Goal: Task Accomplishment & Management: Use online tool/utility

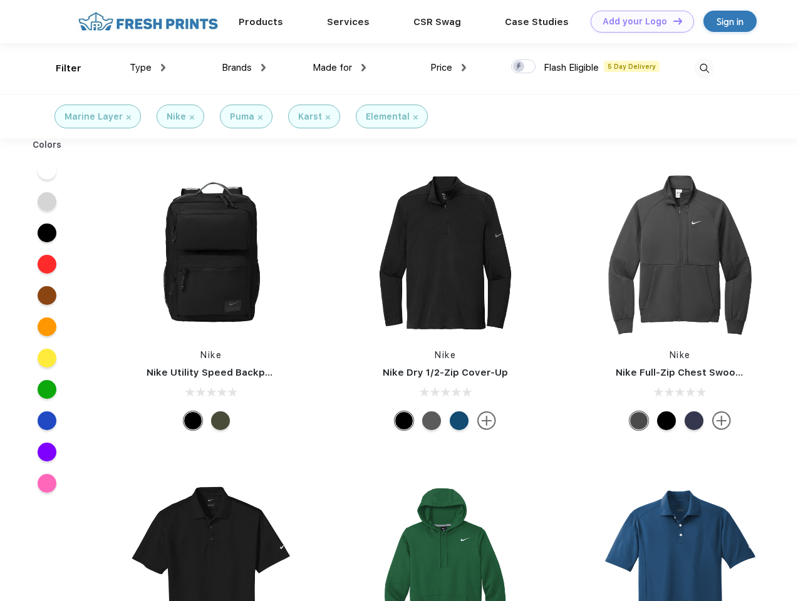
click at [638, 21] on link "Add your Logo Design Tool" at bounding box center [642, 22] width 103 height 22
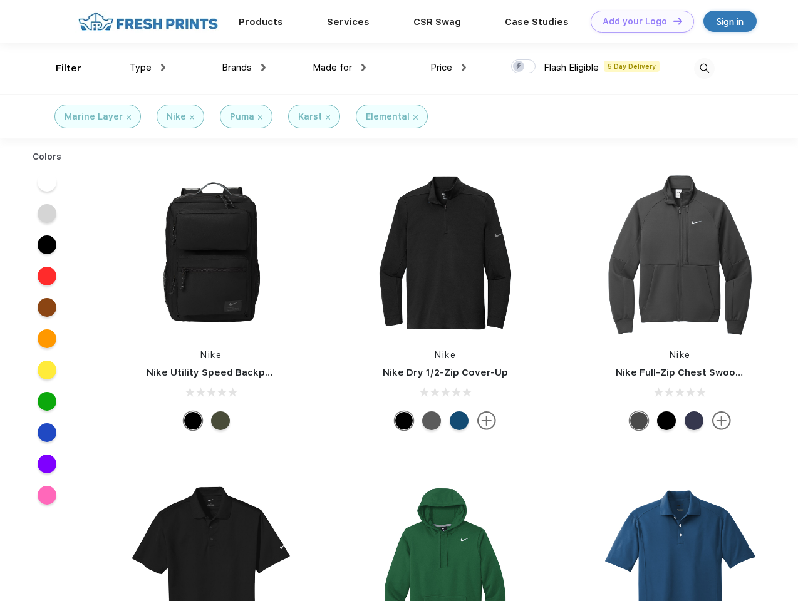
click at [0, 0] on div "Design Tool" at bounding box center [0, 0] width 0 height 0
click at [672, 21] on link "Add your Logo Design Tool" at bounding box center [642, 22] width 103 height 22
click at [60, 68] on div "Filter" at bounding box center [69, 68] width 26 height 14
click at [148, 68] on span "Type" at bounding box center [141, 67] width 22 height 11
click at [244, 68] on span "Brands" at bounding box center [237, 67] width 30 height 11
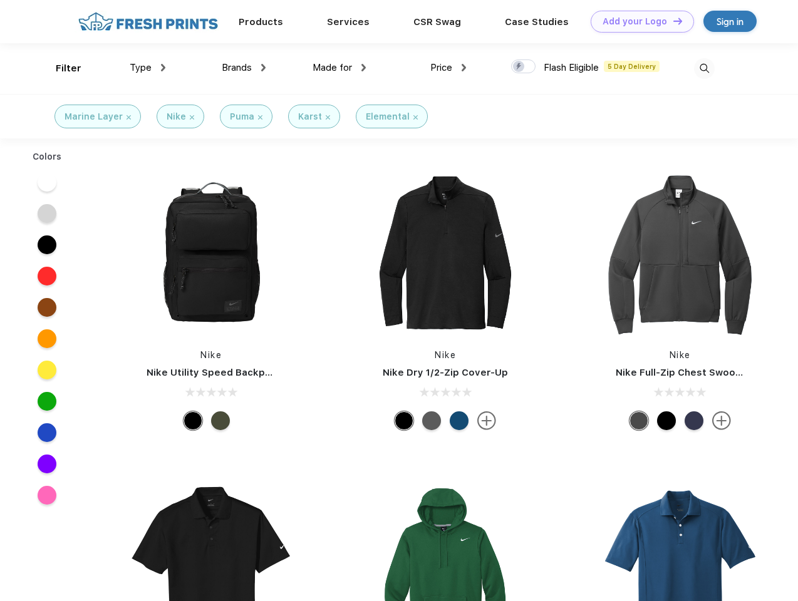
click at [340, 68] on span "Made for" at bounding box center [332, 67] width 39 height 11
click at [449, 68] on span "Price" at bounding box center [441, 67] width 22 height 11
click at [524, 67] on div at bounding box center [523, 67] width 24 height 14
click at [519, 67] on input "checkbox" at bounding box center [515, 63] width 8 height 8
click at [704, 68] on img at bounding box center [704, 68] width 21 height 21
